Goal: Transaction & Acquisition: Purchase product/service

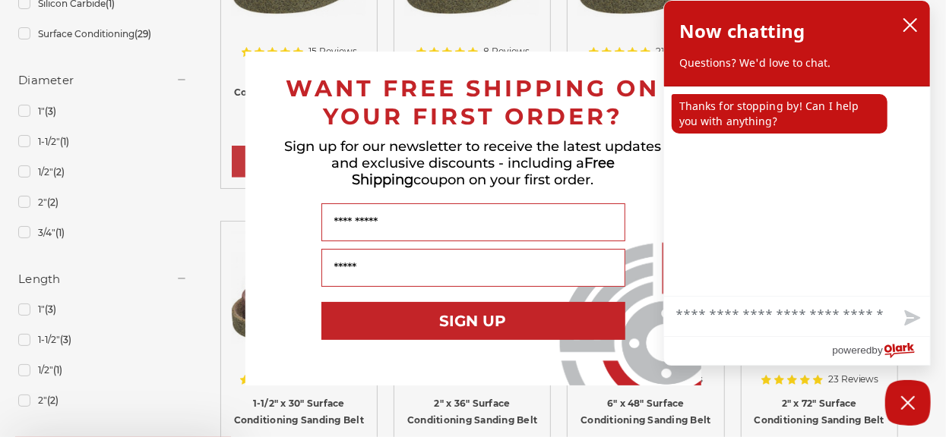
scroll to position [971, 0]
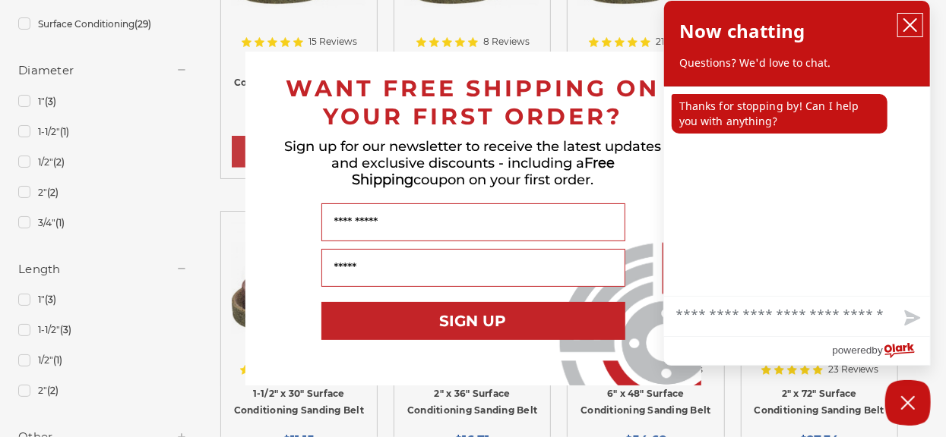
click at [919, 24] on button "close chatbox" at bounding box center [910, 25] width 24 height 23
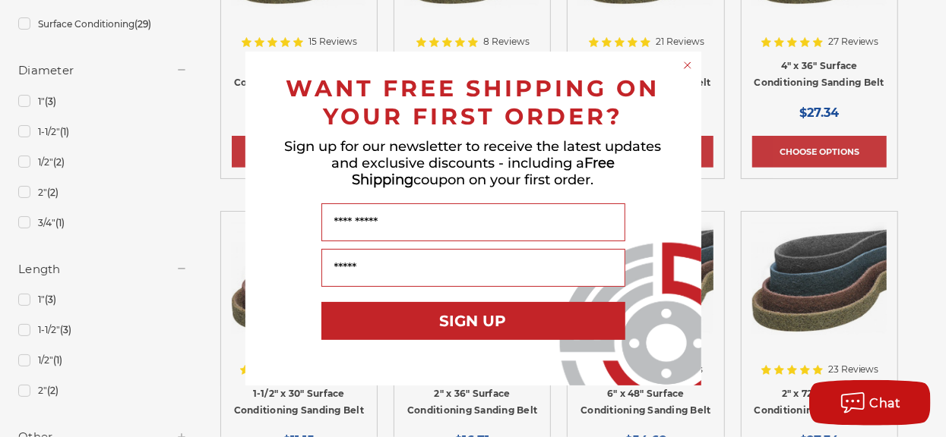
click at [686, 66] on icon "Close dialog" at bounding box center [687, 65] width 15 height 15
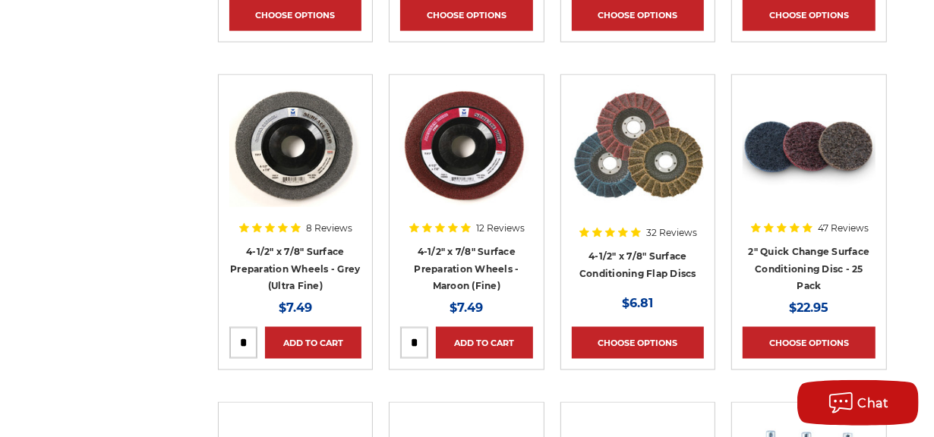
scroll to position [1518, 0]
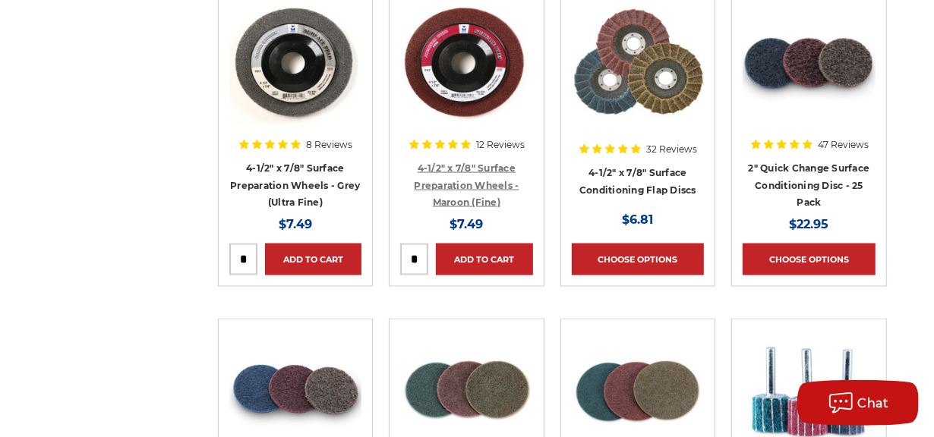
click at [477, 179] on link "4-1/2" x 7/8" Surface Preparation Wheels - Maroon (Fine)" at bounding box center [466, 186] width 105 height 46
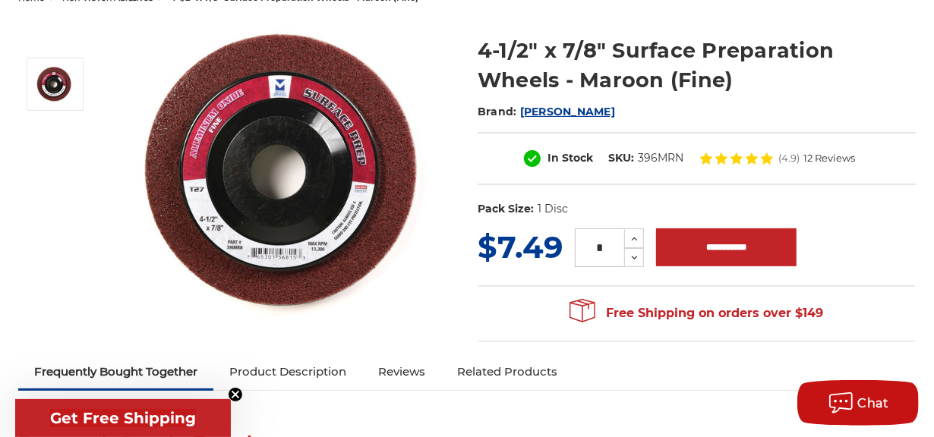
scroll to position [151, 0]
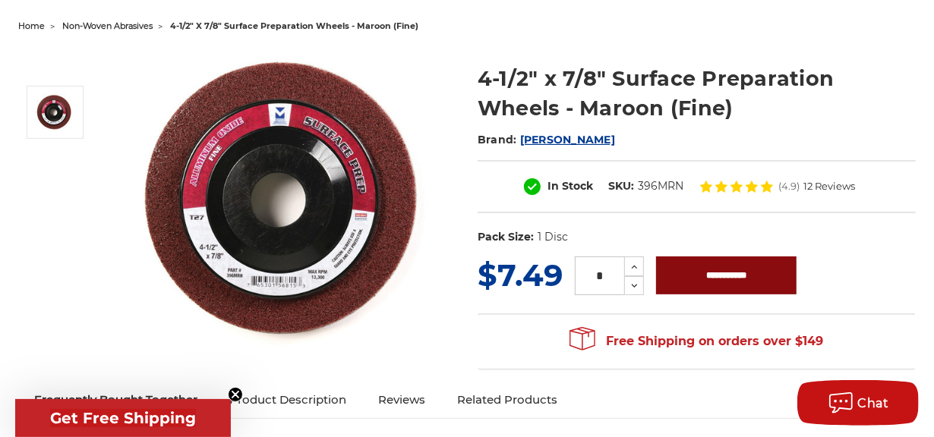
click at [710, 289] on input "**********" at bounding box center [726, 276] width 141 height 38
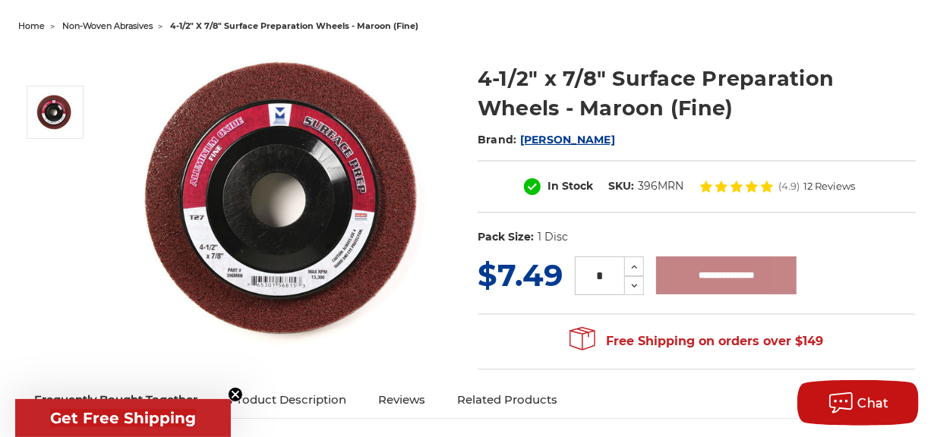
type input "**********"
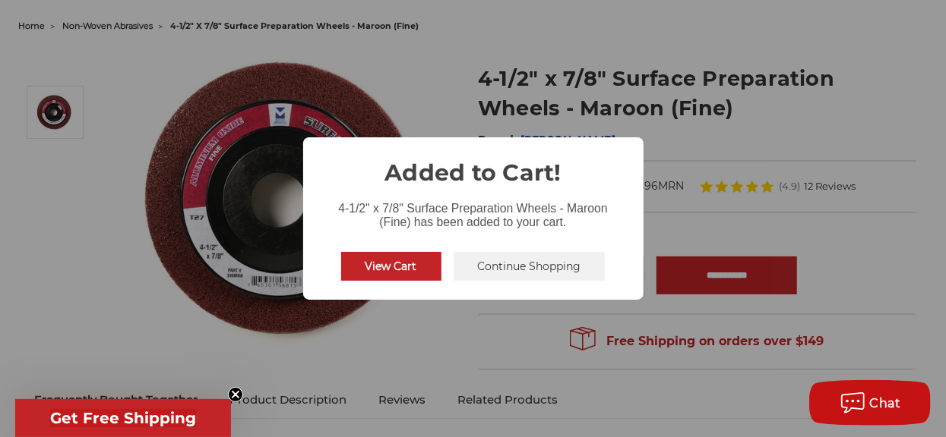
click at [540, 264] on button "Continue Shopping" at bounding box center [529, 266] width 152 height 29
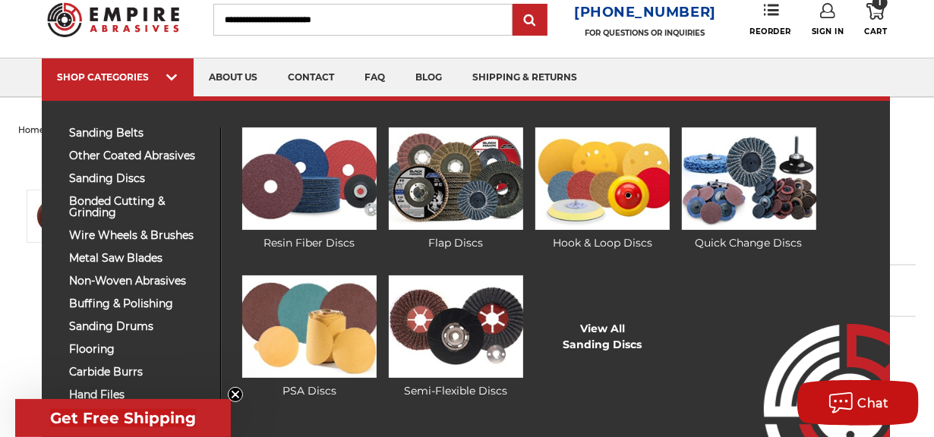
scroll to position [76, 0]
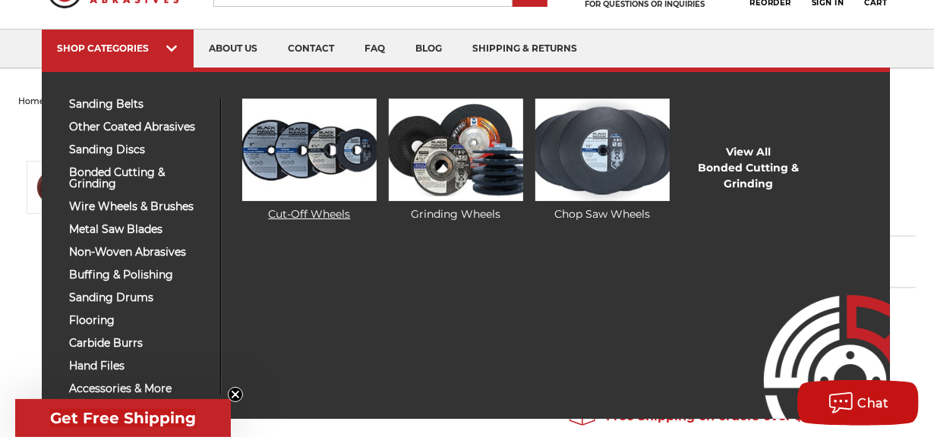
click at [273, 179] on img at bounding box center [309, 150] width 134 height 103
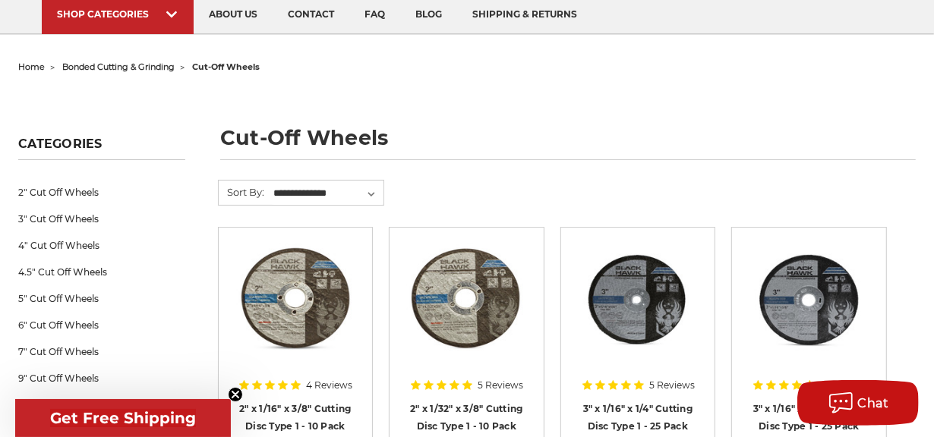
scroll to position [151, 0]
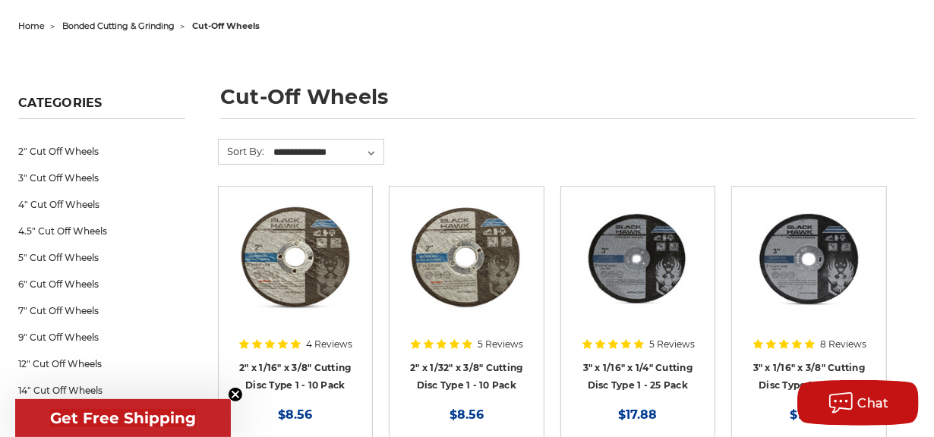
click at [235, 391] on circle "Close teaser" at bounding box center [236, 395] width 14 height 14
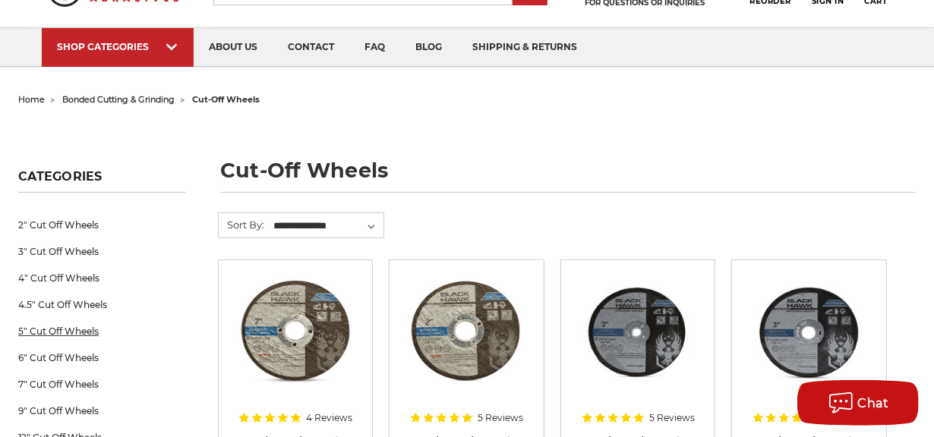
scroll to position [76, 0]
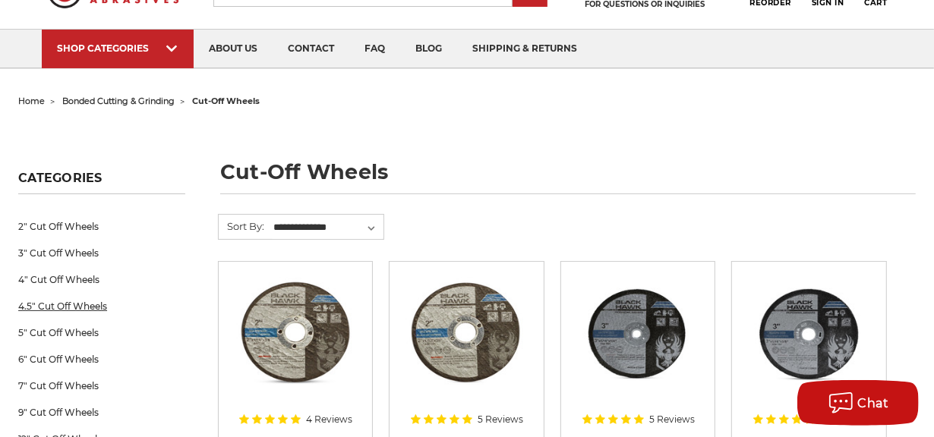
click at [89, 300] on link "4.5" Cut Off Wheels" at bounding box center [101, 306] width 167 height 27
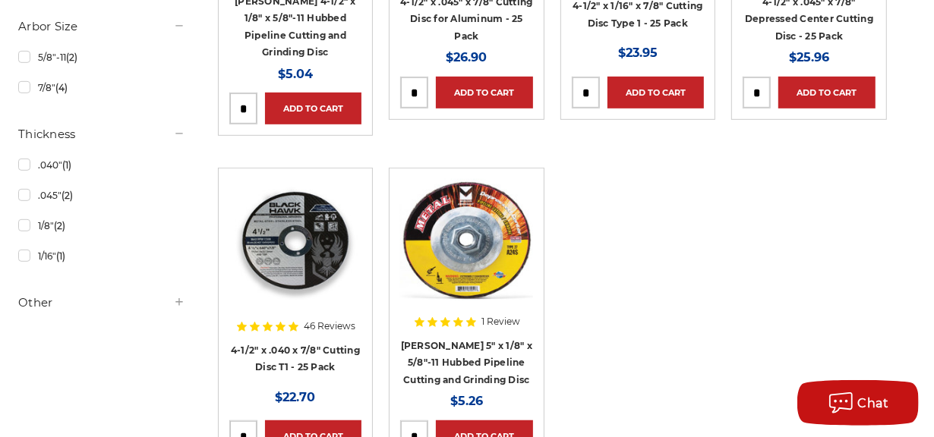
scroll to position [531, 0]
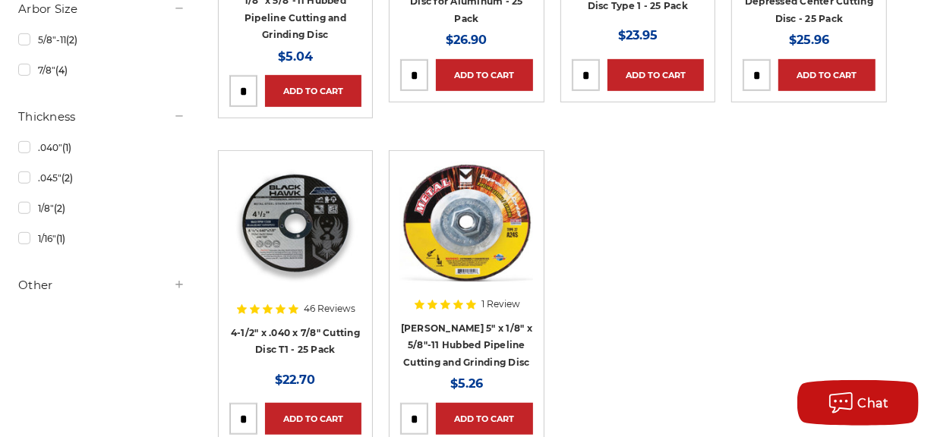
click at [267, 201] on img at bounding box center [295, 223] width 133 height 122
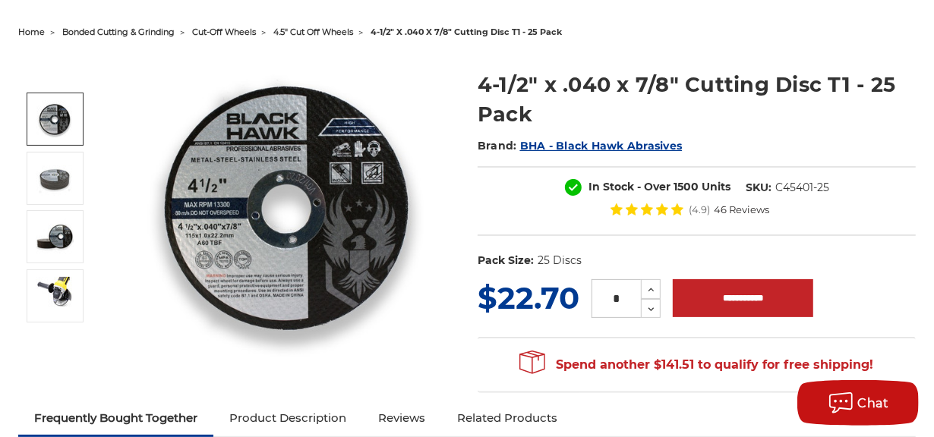
scroll to position [151, 0]
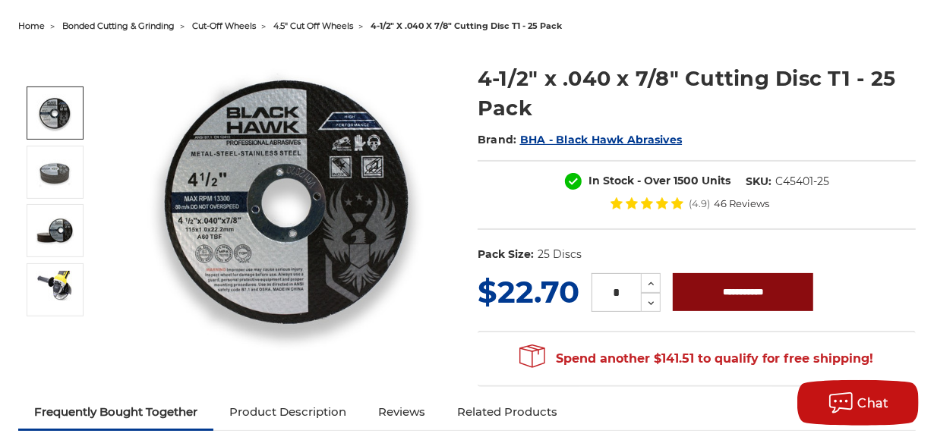
click at [761, 298] on input "**********" at bounding box center [743, 292] width 141 height 38
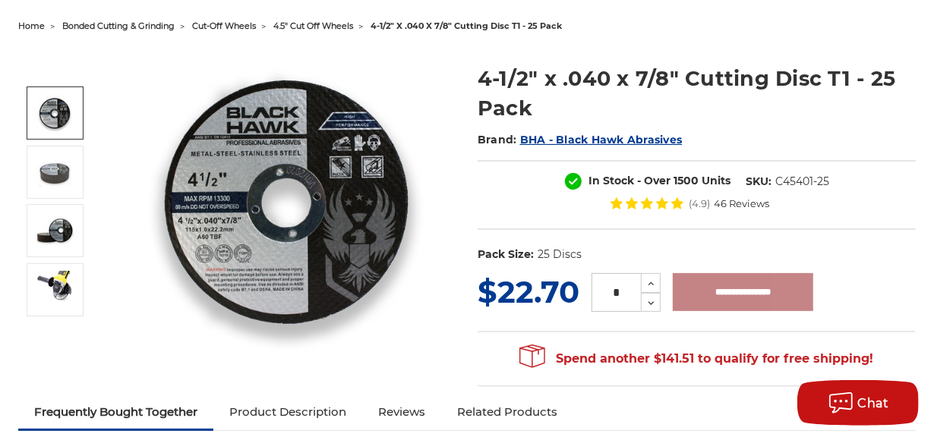
type input "**********"
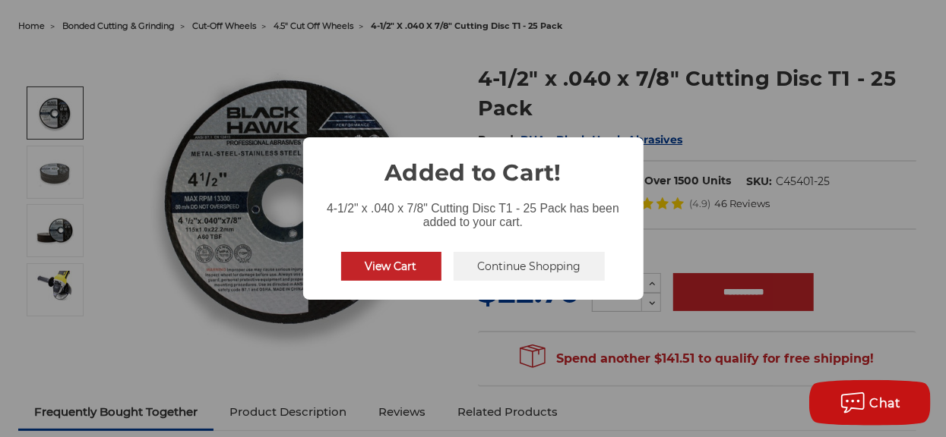
click at [524, 263] on button "Continue Shopping" at bounding box center [529, 266] width 152 height 29
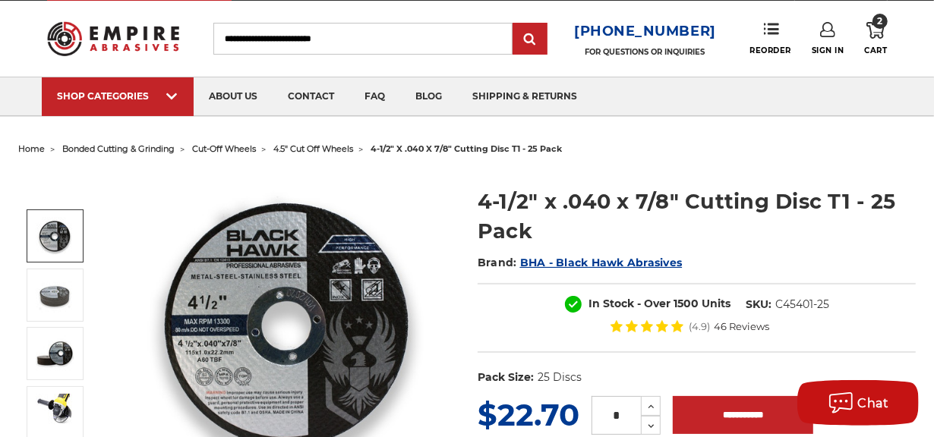
scroll to position [0, 0]
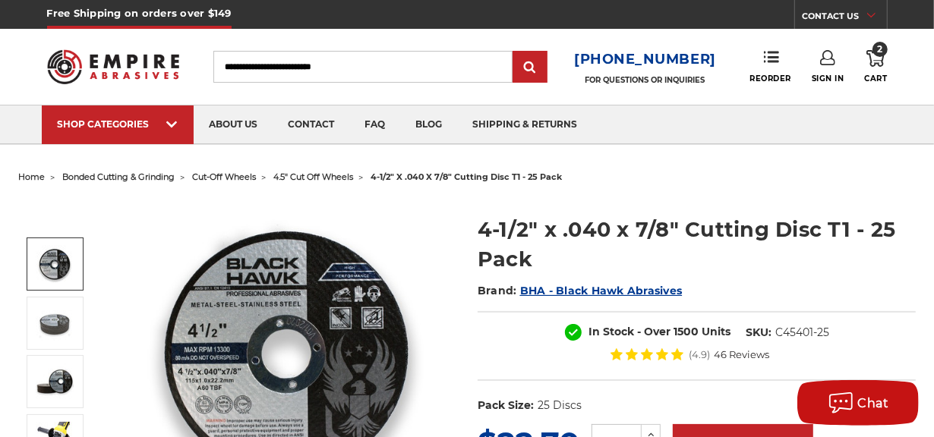
click at [827, 65] on use at bounding box center [827, 57] width 15 height 15
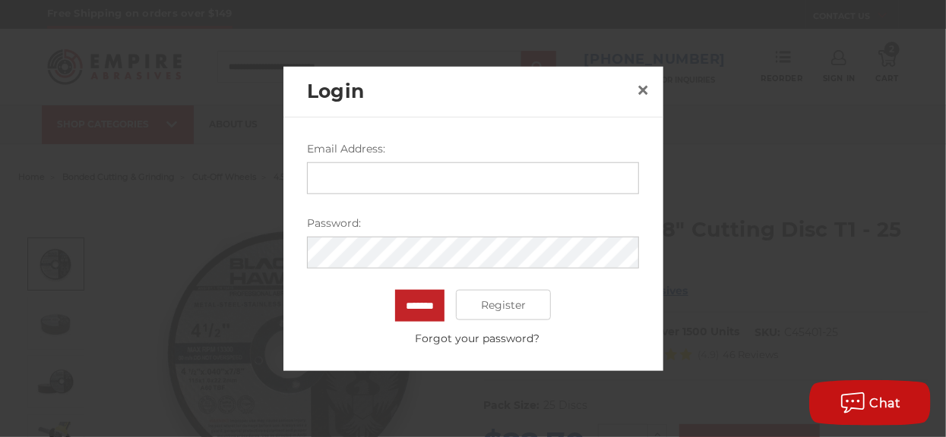
click at [399, 172] on input "Email Address:" at bounding box center [473, 179] width 332 height 32
type input "**********"
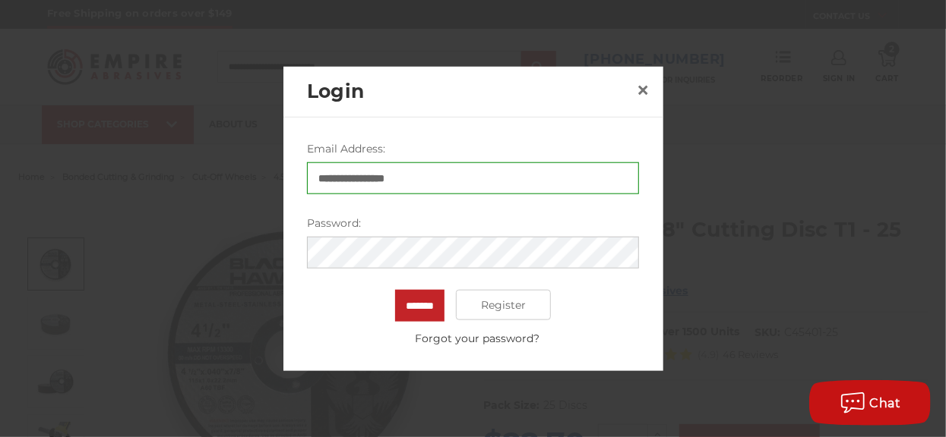
click at [395, 290] on input "*******" at bounding box center [419, 306] width 49 height 32
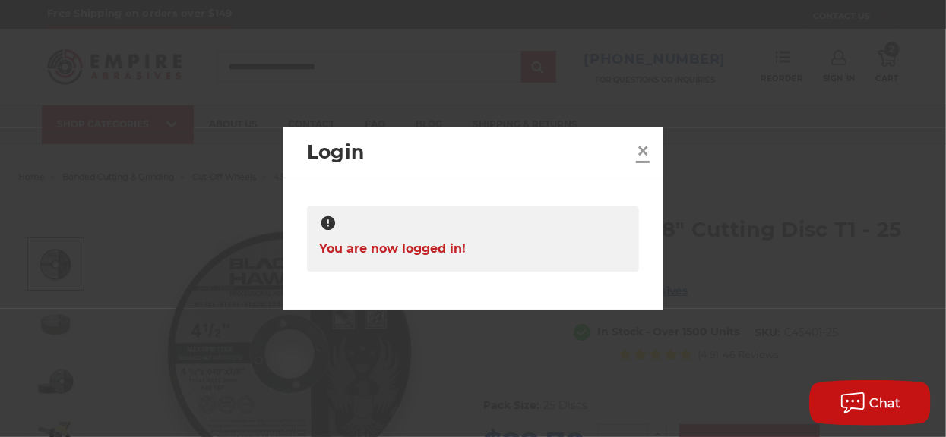
click at [652, 148] on link "×" at bounding box center [642, 151] width 24 height 24
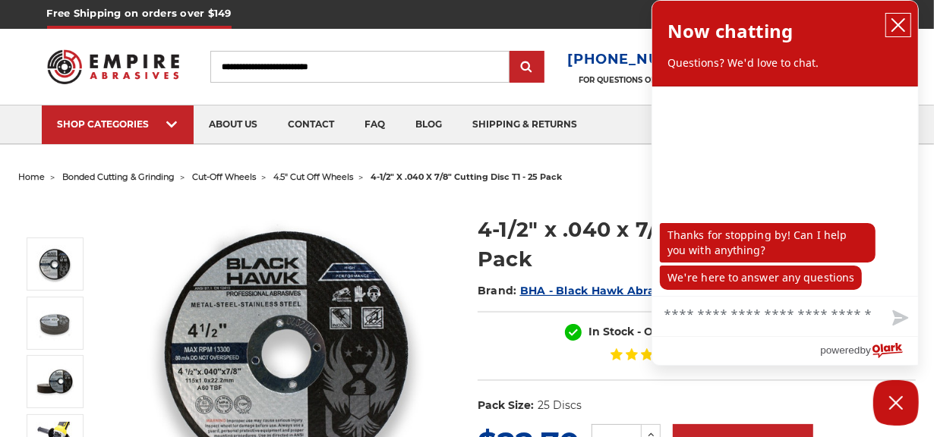
click at [891, 30] on icon "close chatbox" at bounding box center [898, 24] width 15 height 15
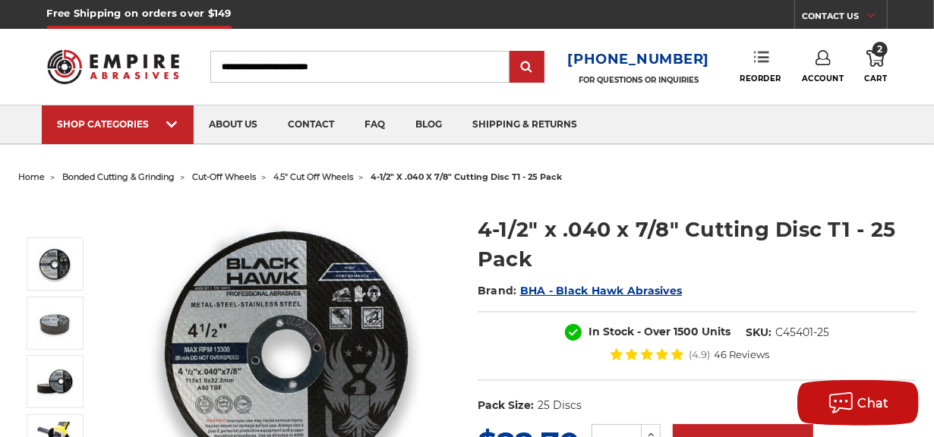
click at [765, 49] on icon at bounding box center [761, 56] width 15 height 15
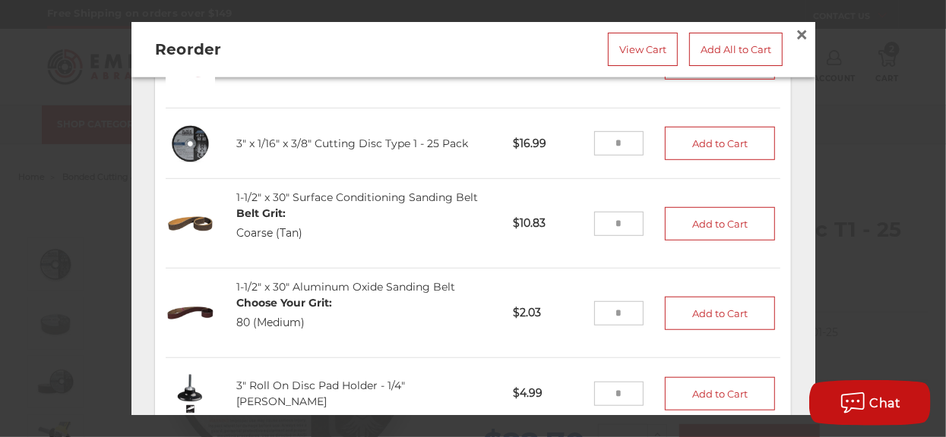
scroll to position [608, 0]
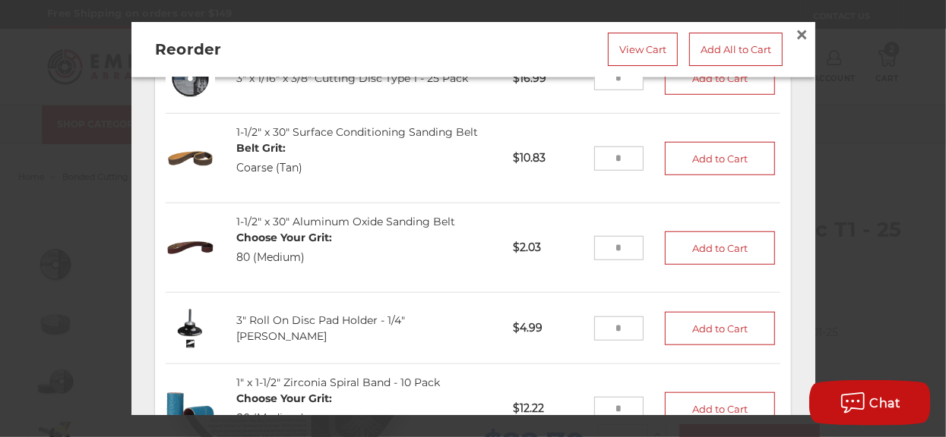
click at [611, 240] on input "tel" at bounding box center [618, 248] width 49 height 24
type input "*"
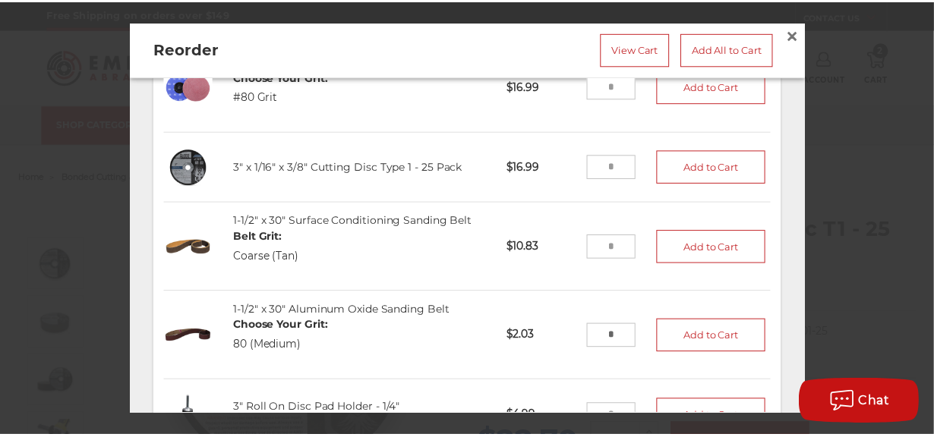
scroll to position [595, 0]
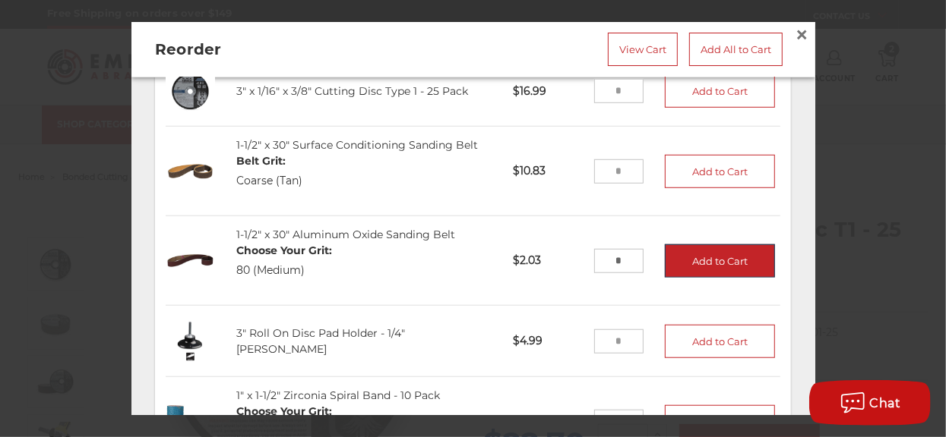
type input "*"
click at [737, 265] on button "Add to Cart" at bounding box center [720, 261] width 111 height 33
click at [795, 35] on span "×" at bounding box center [802, 35] width 14 height 30
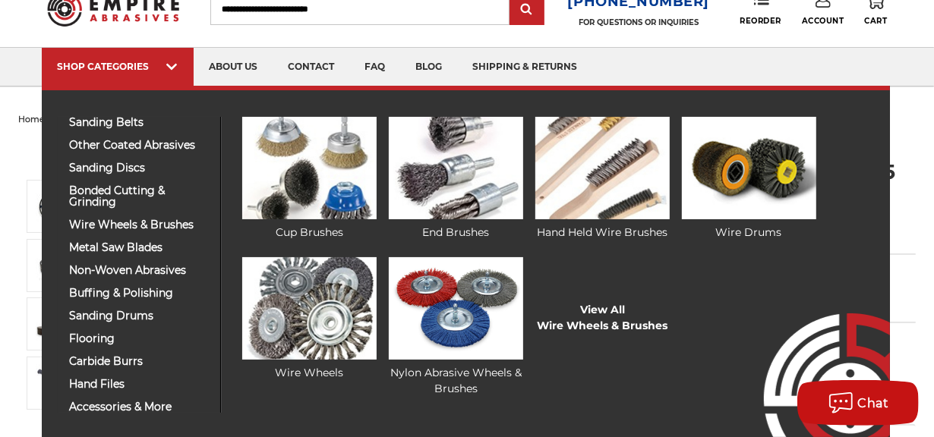
scroll to position [76, 0]
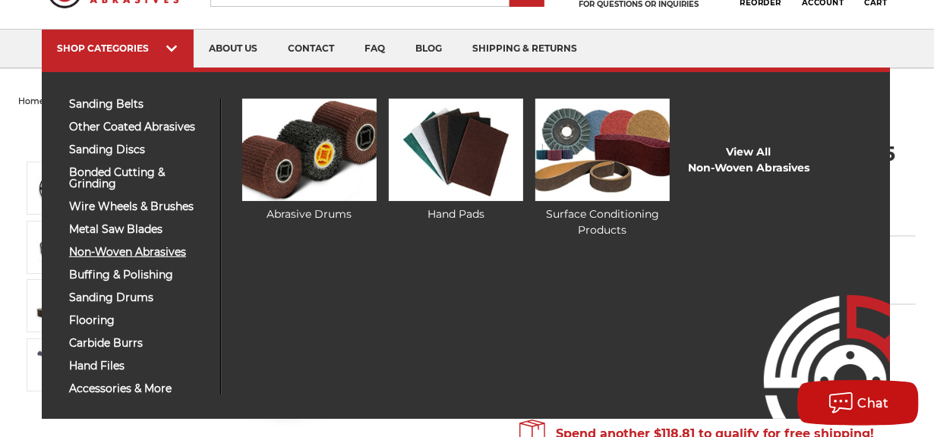
click at [150, 248] on span "non-woven abrasives" at bounding box center [139, 252] width 140 height 11
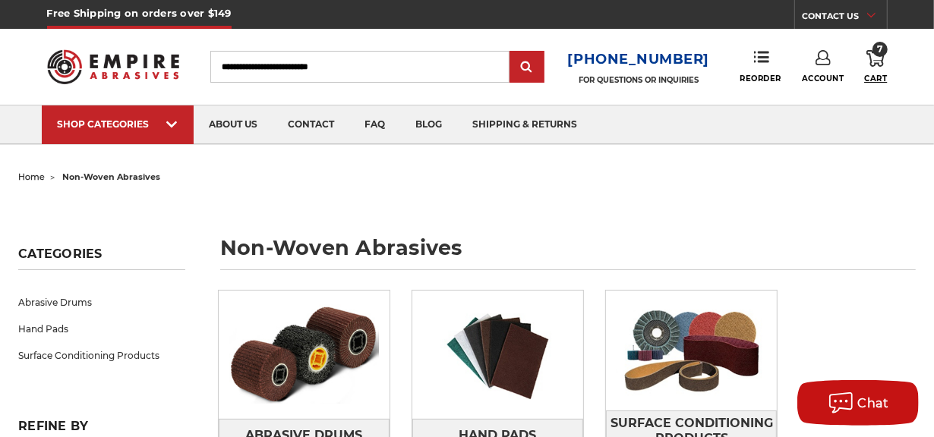
click at [878, 78] on span "Cart" at bounding box center [875, 79] width 23 height 10
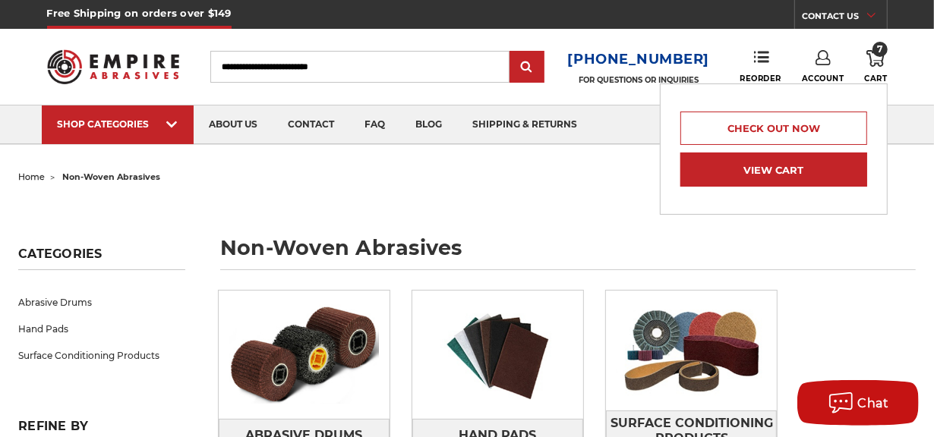
click at [810, 166] on link "View Cart" at bounding box center [774, 170] width 187 height 34
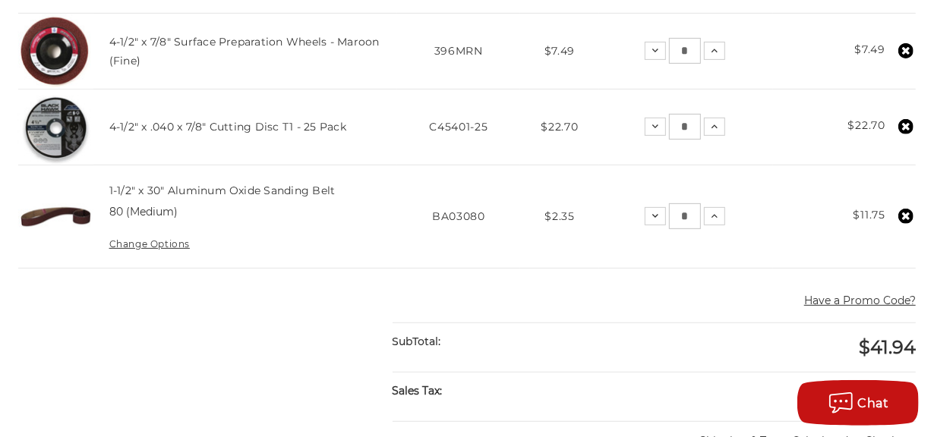
scroll to position [304, 0]
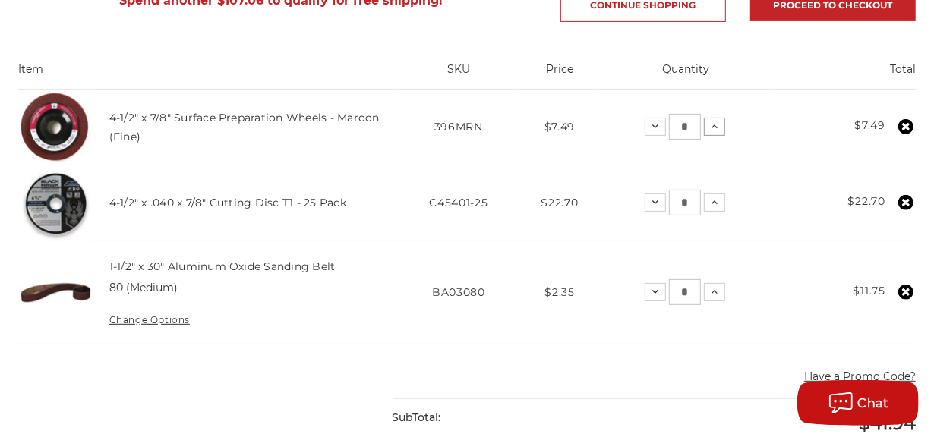
click at [721, 130] on button "Increase Quantity:" at bounding box center [714, 127] width 21 height 18
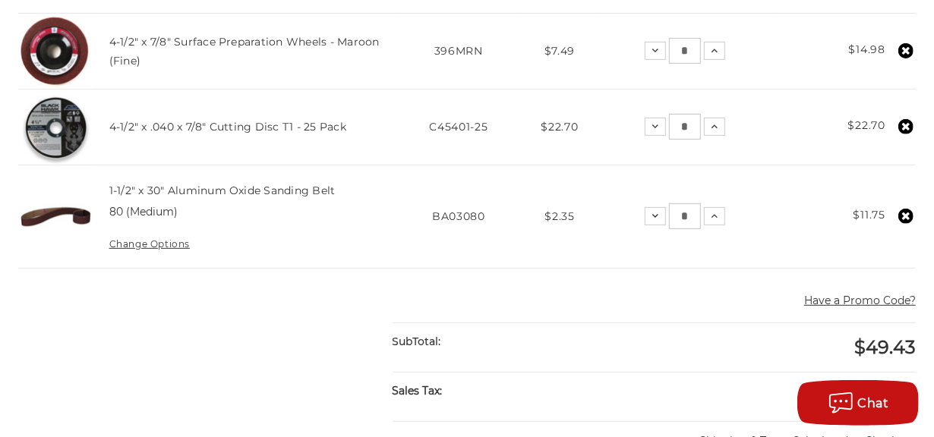
click at [74, 42] on img at bounding box center [55, 51] width 74 height 74
click at [122, 42] on link "4-1/2" x 7/8" Surface Preparation Wheels - Maroon (Fine)" at bounding box center [244, 51] width 270 height 32
